Goal: Information Seeking & Learning: Understand process/instructions

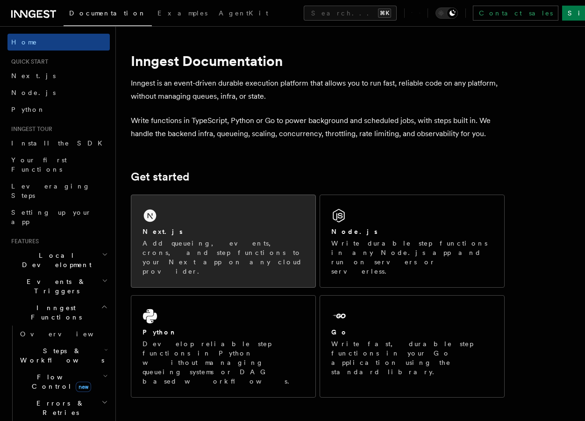
click at [207, 241] on p "Add queueing, events, crons, and step functions to your Next app on any cloud p…" at bounding box center [224, 256] width 162 height 37
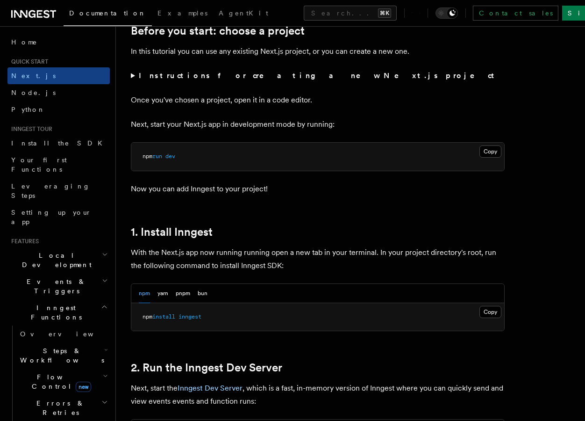
scroll to position [342, 0]
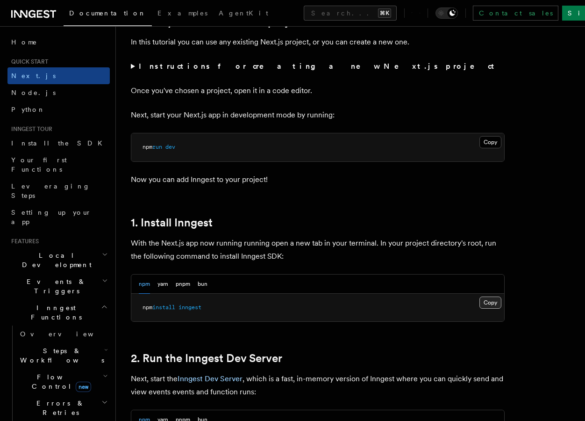
click at [489, 304] on button "Copy Copied" at bounding box center [491, 302] width 22 height 12
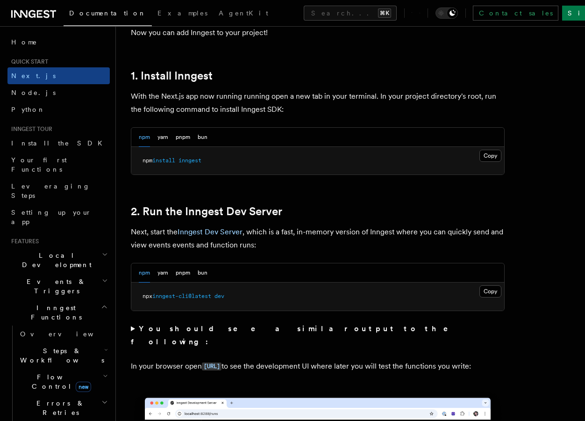
scroll to position [505, 0]
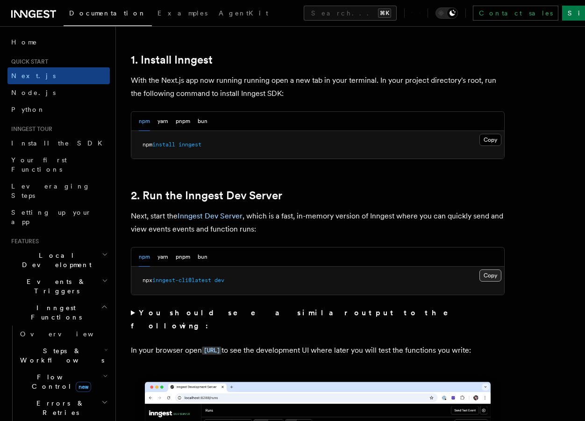
click at [487, 274] on button "Copy Copied" at bounding box center [491, 275] width 22 height 12
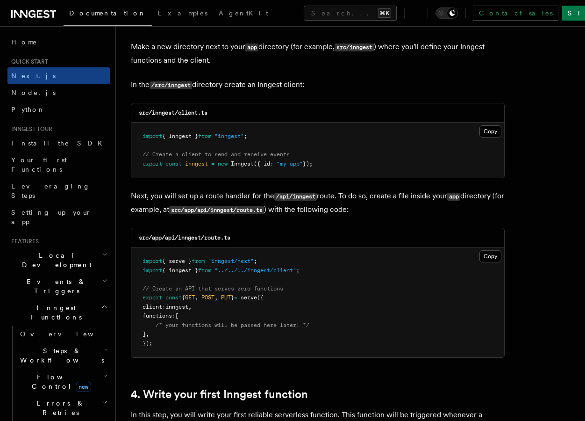
scroll to position [1168, 0]
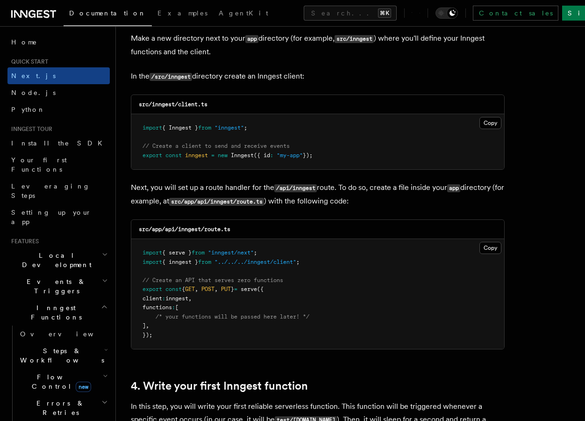
click at [468, 268] on pre "import { serve } from "inngest/next" ; import { inngest } from "../../../innges…" at bounding box center [317, 294] width 373 height 110
click at [489, 250] on button "Copy Copied" at bounding box center [491, 248] width 22 height 12
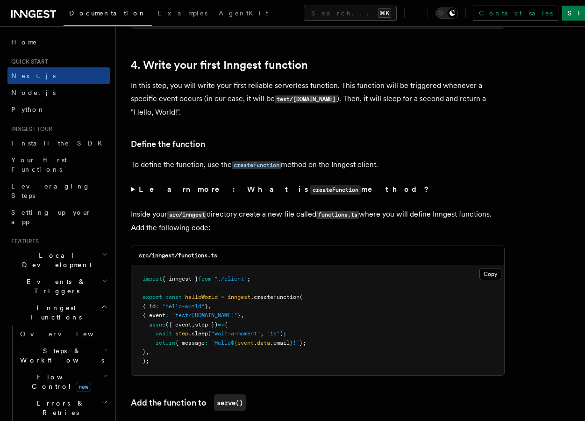
scroll to position [1490, 0]
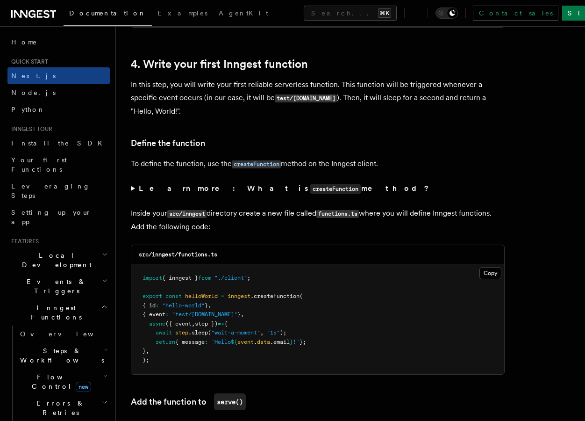
click at [333, 311] on pre "import { inngest } from "./client" ; export const helloWorld = inngest .createF…" at bounding box center [317, 319] width 373 height 110
click at [490, 276] on button "Copy Copied" at bounding box center [491, 273] width 22 height 12
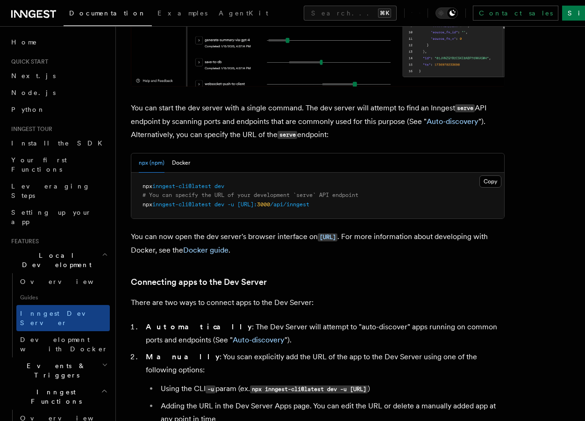
scroll to position [577, 0]
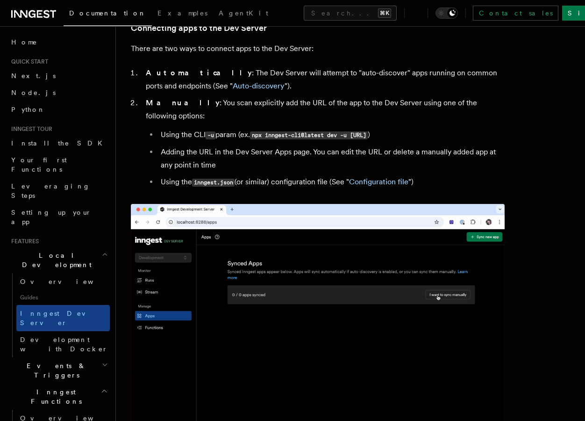
click at [236, 293] on img at bounding box center [318, 325] width 374 height 243
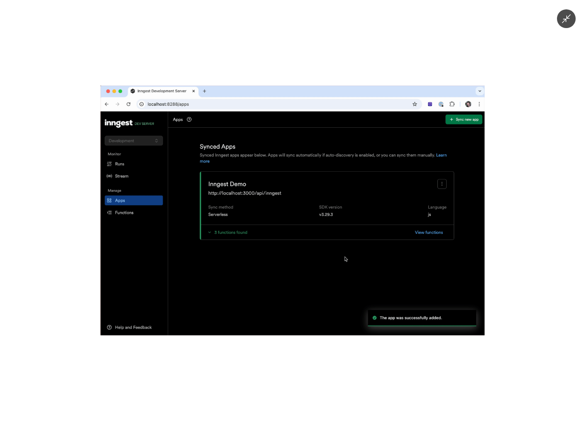
click at [227, 281] on img at bounding box center [292, 211] width 384 height 250
